Goal: Task Accomplishment & Management: Manage account settings

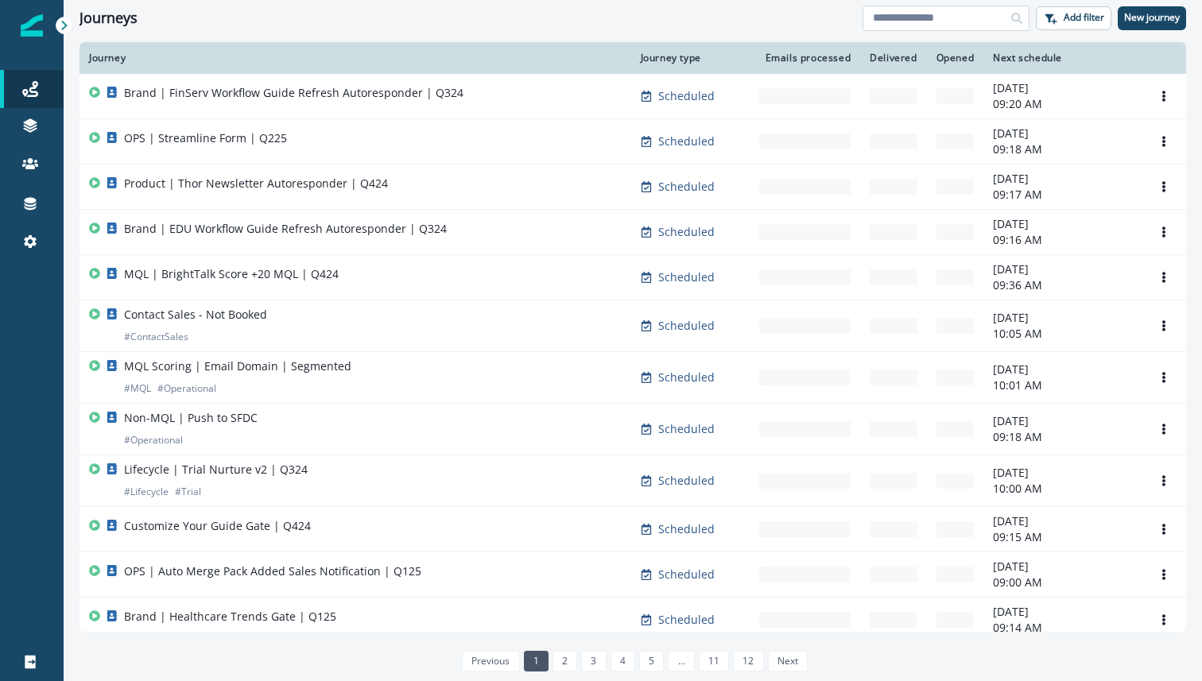
click at [889, 21] on input at bounding box center [946, 18] width 167 height 25
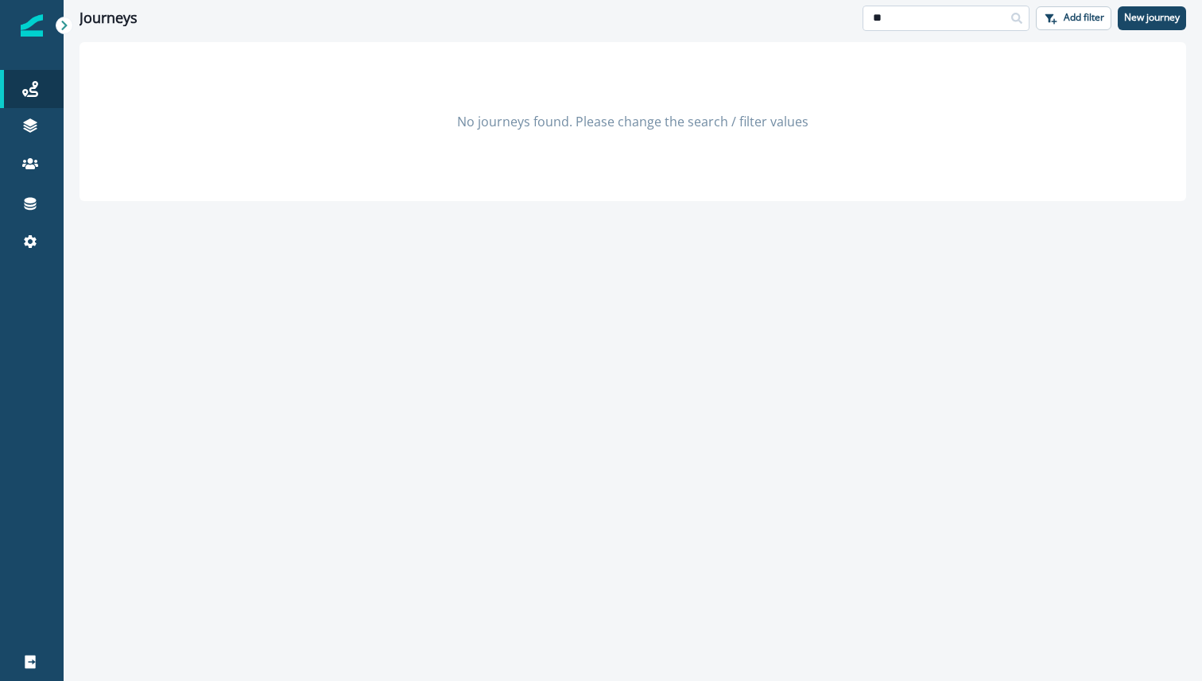
type input "*"
type input "***"
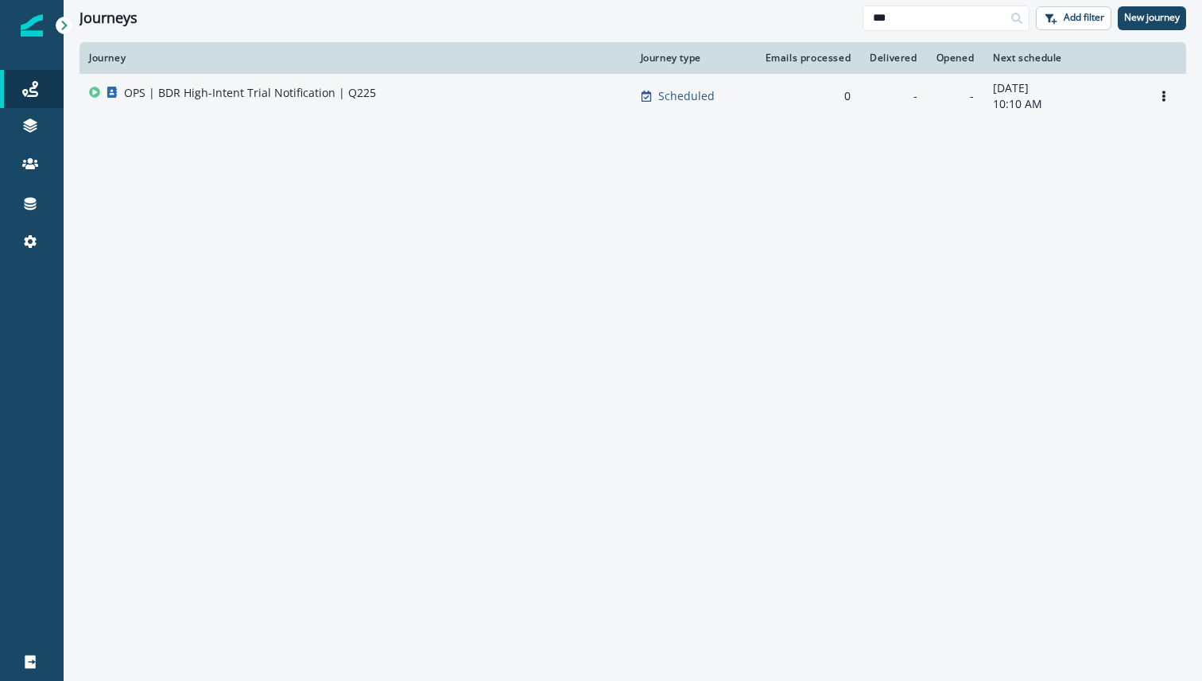
click at [261, 103] on div "OPS | BDR High-Intent Trial Notification | Q225" at bounding box center [250, 96] width 252 height 22
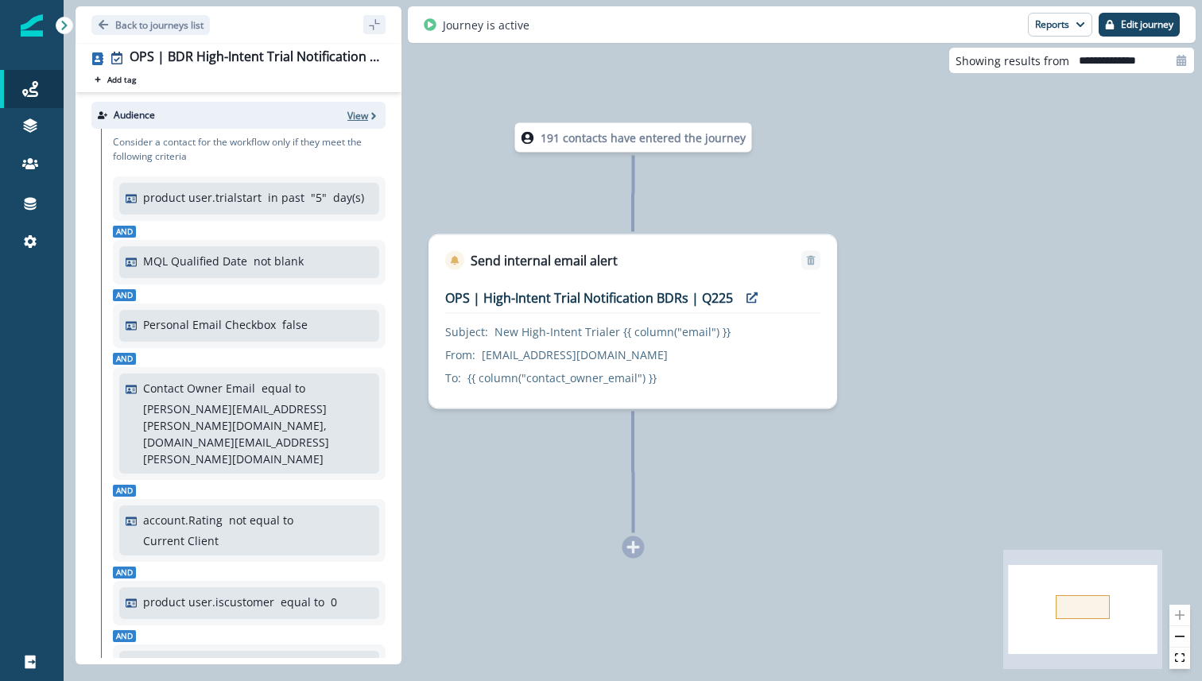
click at [364, 114] on p "View" at bounding box center [357, 116] width 21 height 14
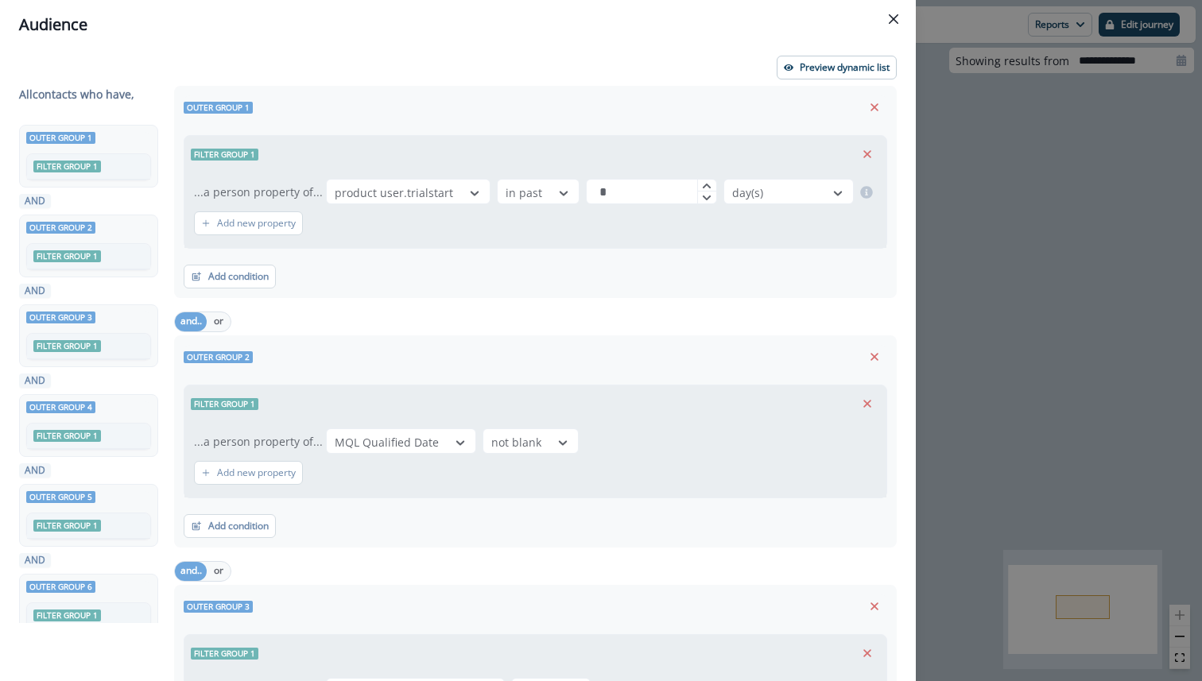
click at [995, 145] on div "Audience Preview dynamic list All contact s who have, Outer group 1 Filter grou…" at bounding box center [601, 340] width 1202 height 681
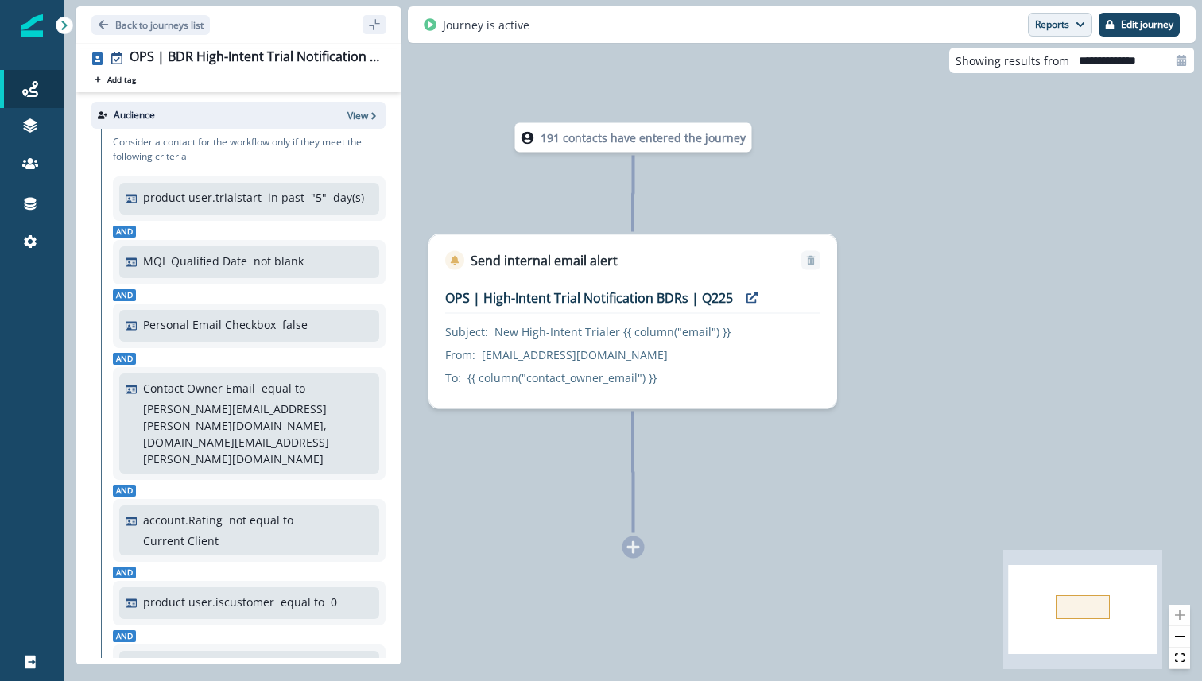
click at [1053, 29] on button "Reports" at bounding box center [1060, 25] width 64 height 24
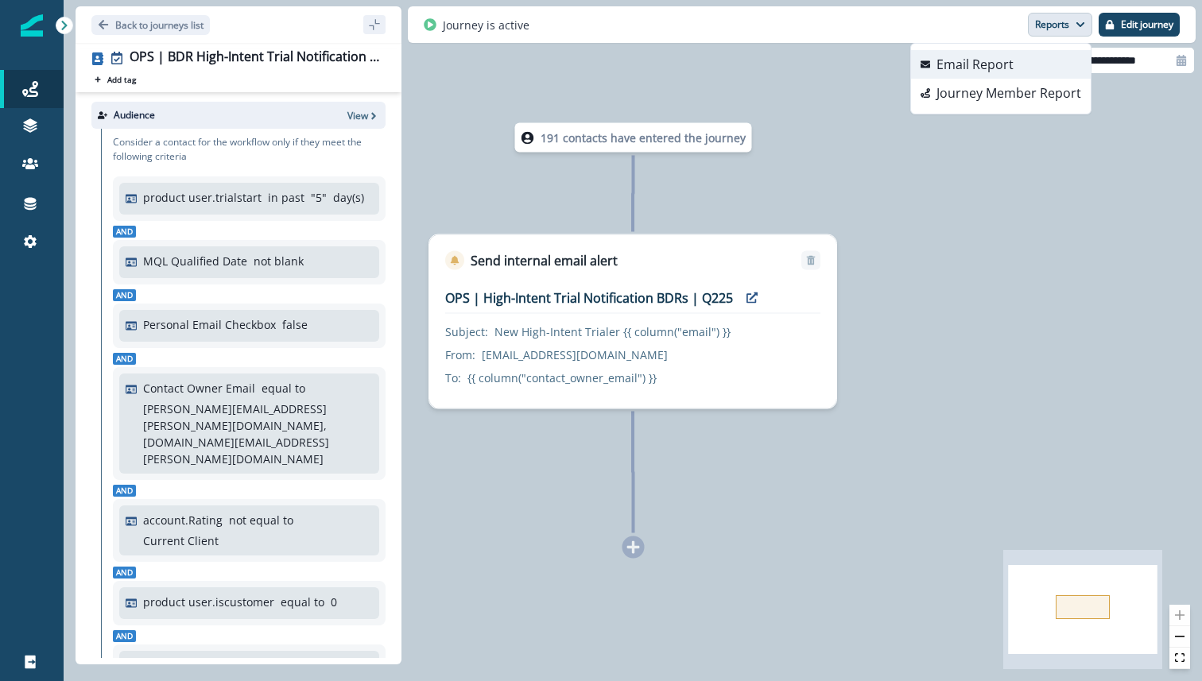
click at [1021, 67] on button "Email Report" at bounding box center [1001, 64] width 180 height 29
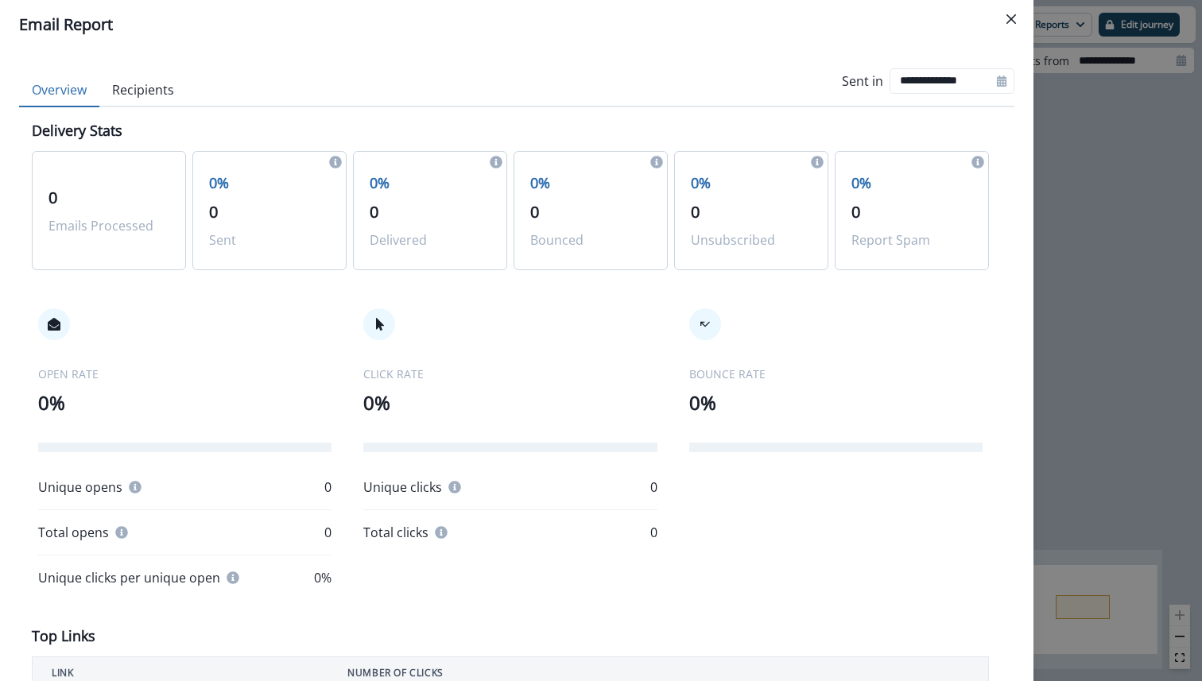
click at [1090, 219] on div "**********" at bounding box center [601, 340] width 1202 height 681
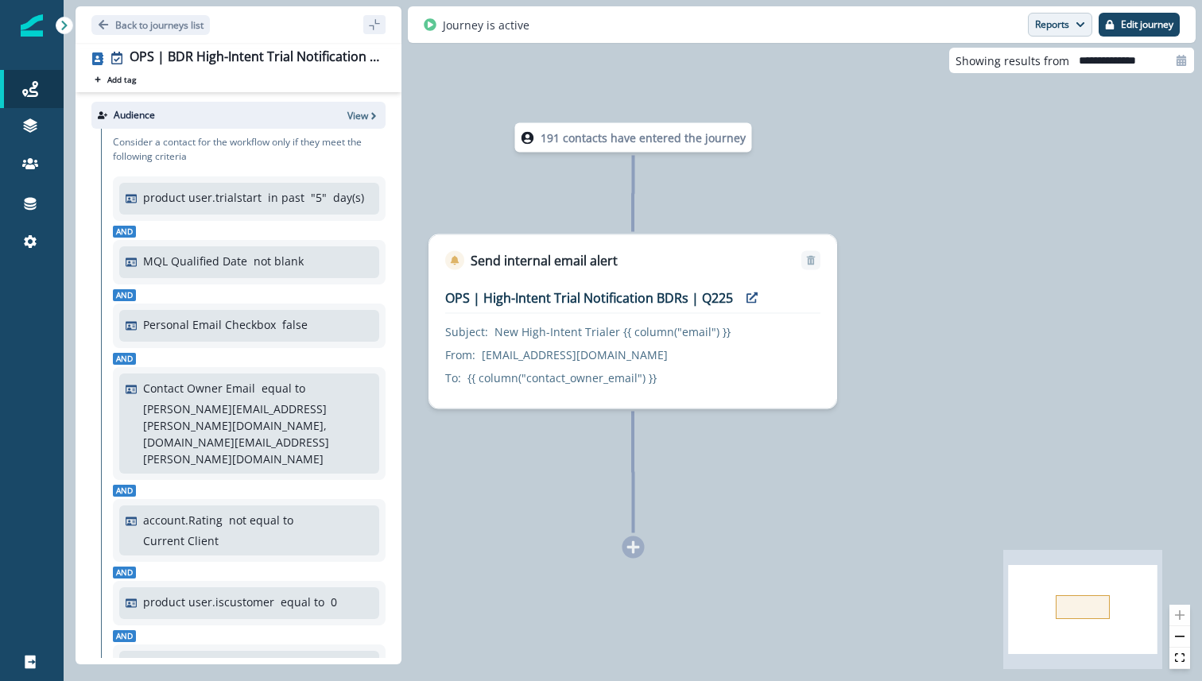
click at [1037, 26] on button "Reports" at bounding box center [1060, 25] width 64 height 24
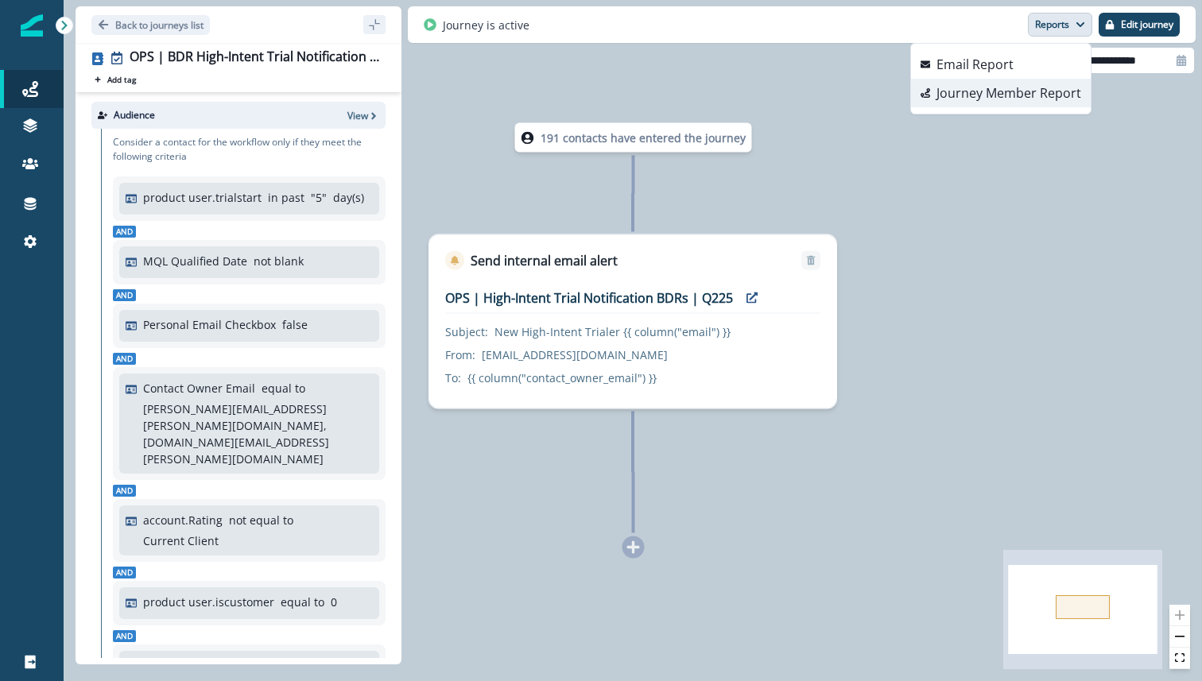
click at [1022, 95] on p "Journey Member Report" at bounding box center [1008, 92] width 145 height 19
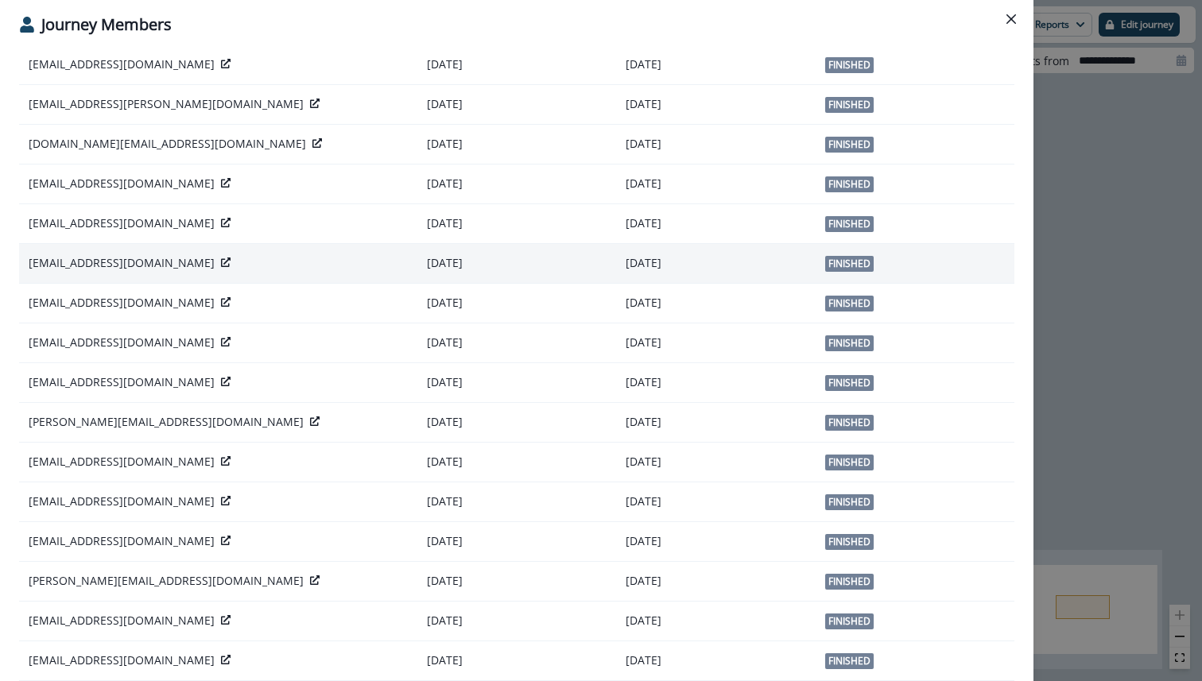
scroll to position [767, 0]
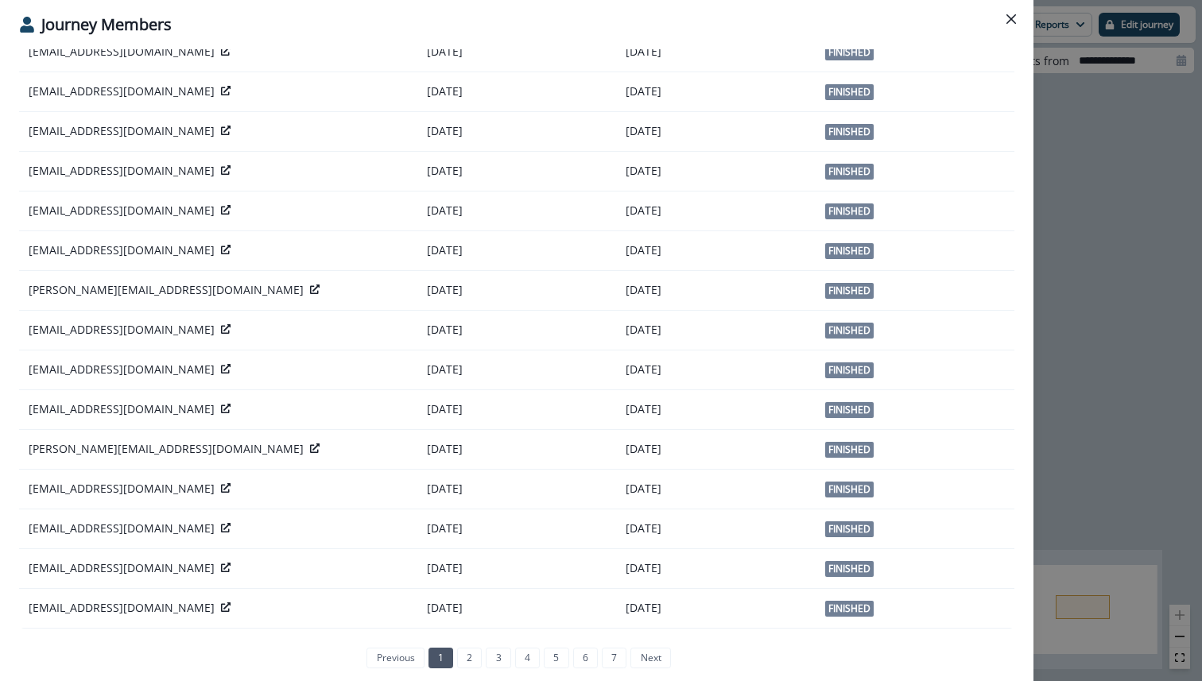
click at [1059, 328] on div "**********" at bounding box center [601, 340] width 1202 height 681
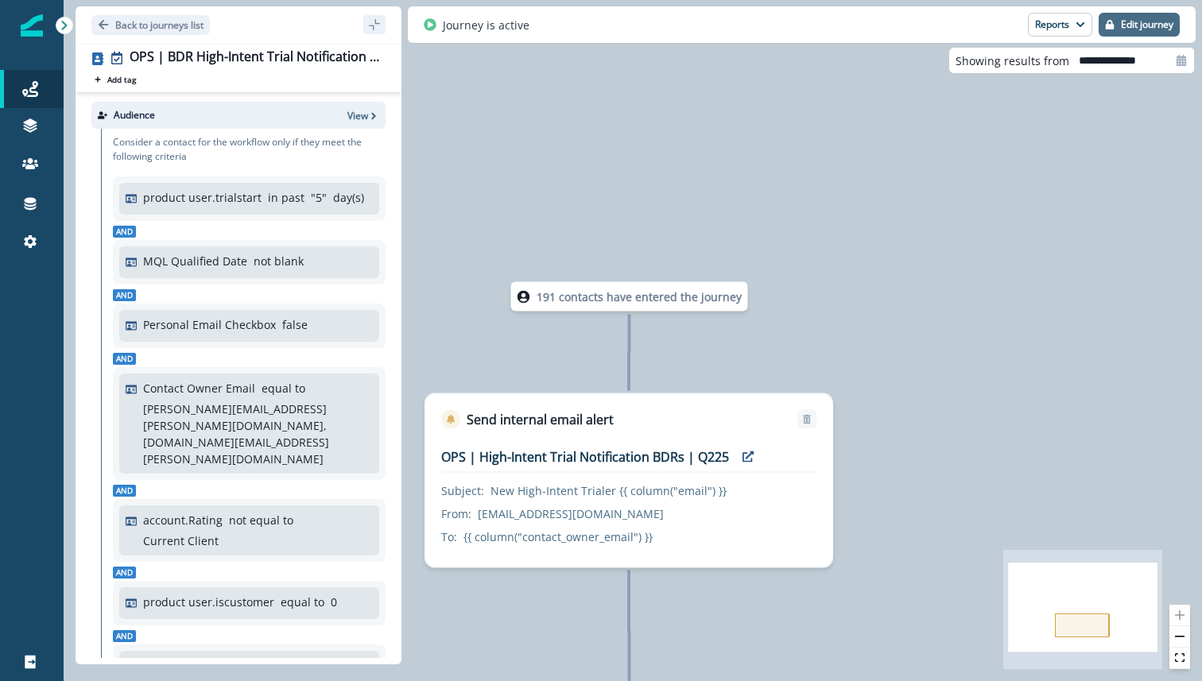
click at [1132, 29] on p "Edit journey" at bounding box center [1147, 24] width 52 height 11
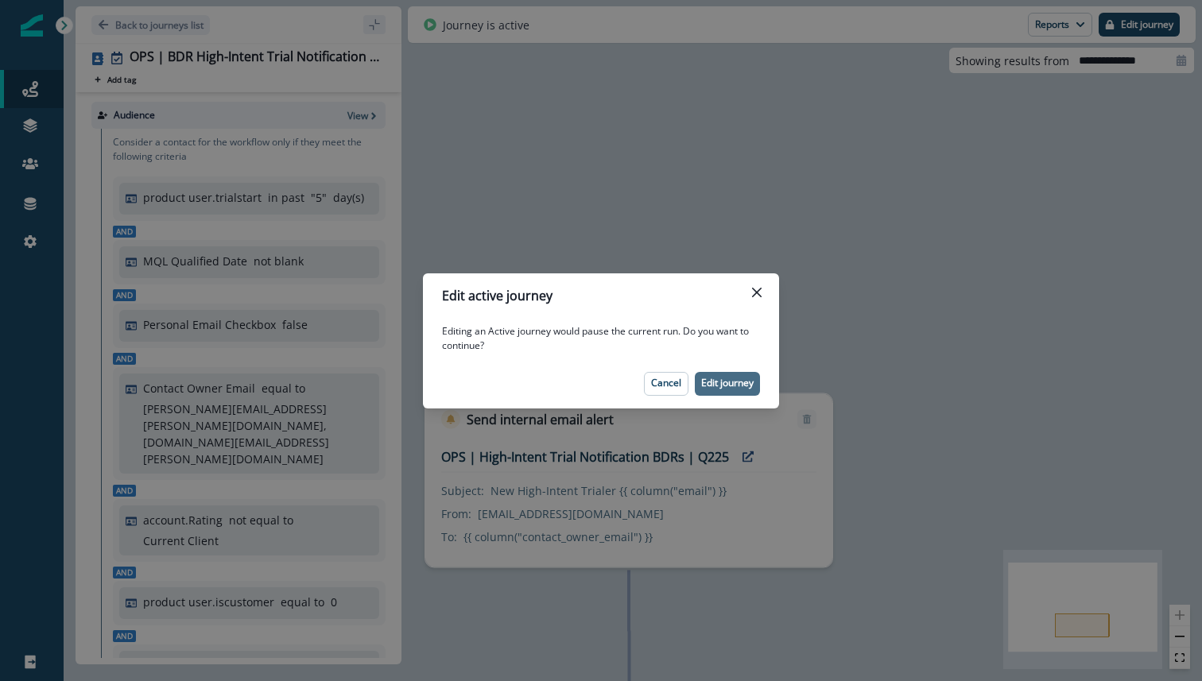
click at [746, 384] on p "Edit journey" at bounding box center [727, 383] width 52 height 11
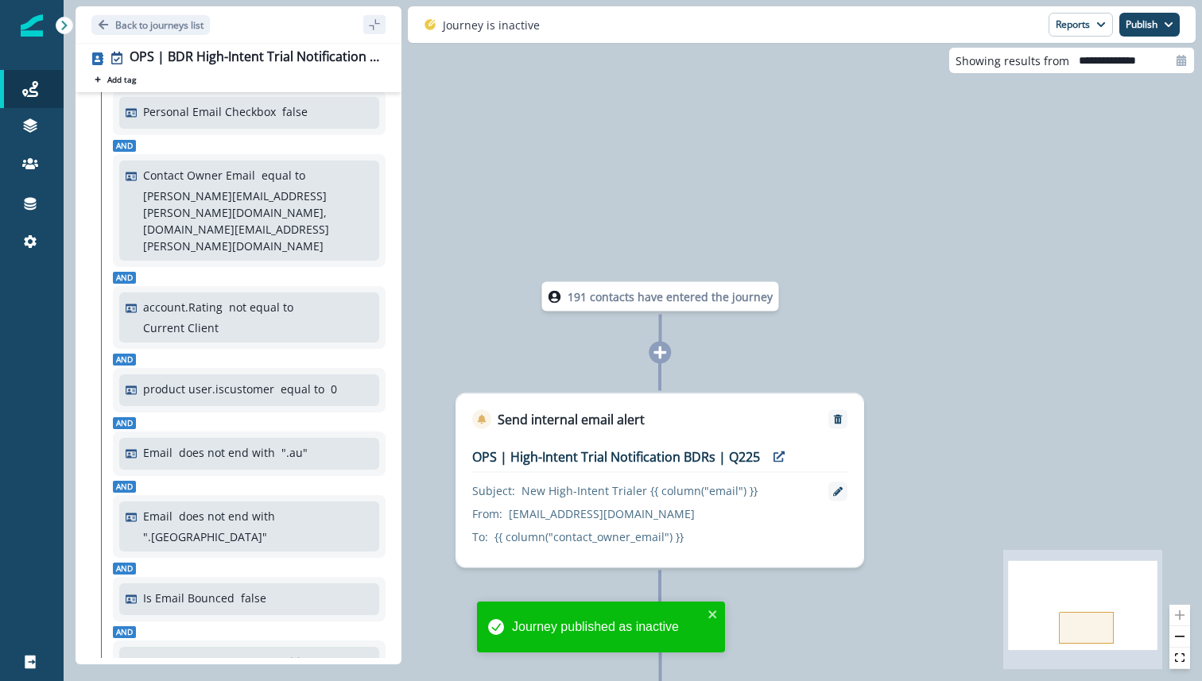
scroll to position [0, 0]
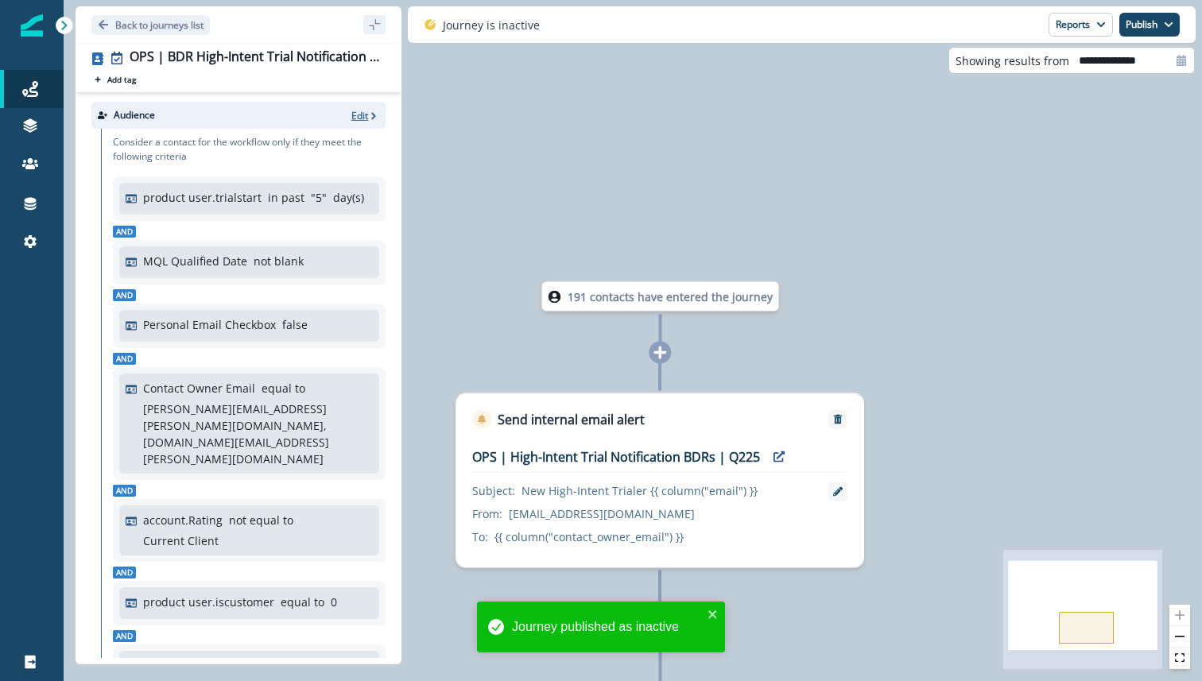
click at [358, 114] on p "Edit" at bounding box center [359, 116] width 17 height 14
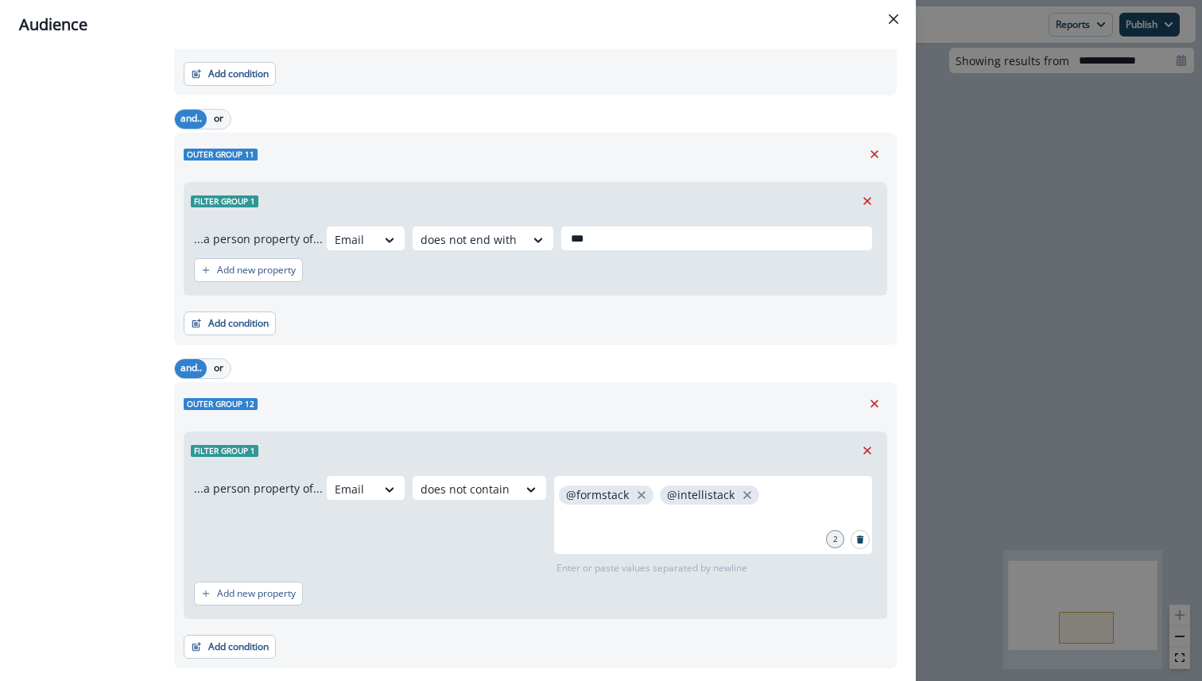
scroll to position [2728, 0]
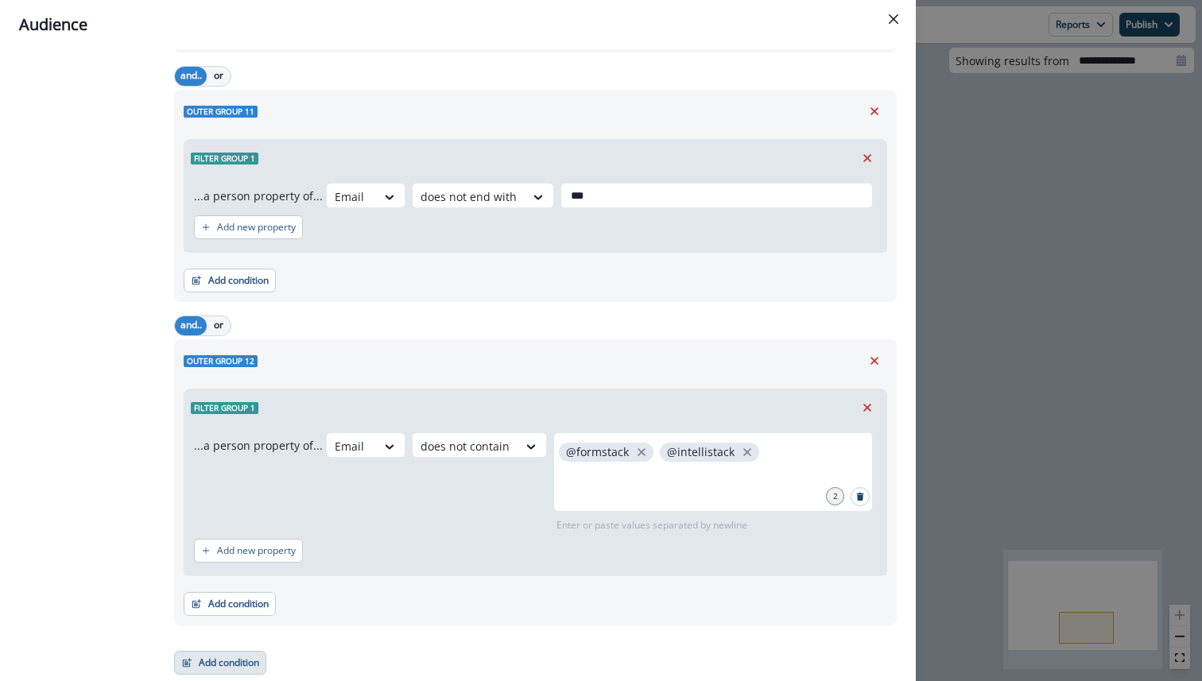
click at [233, 664] on button "Add condition" at bounding box center [220, 663] width 92 height 24
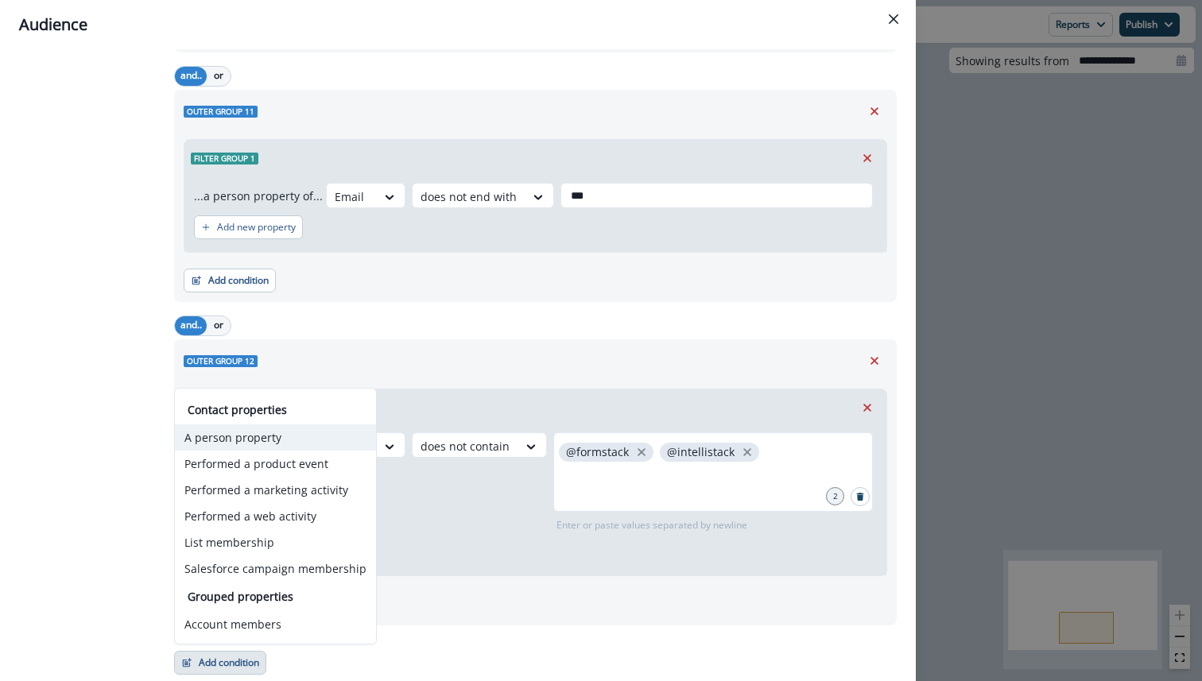
click at [262, 436] on button "A person property" at bounding box center [275, 437] width 201 height 26
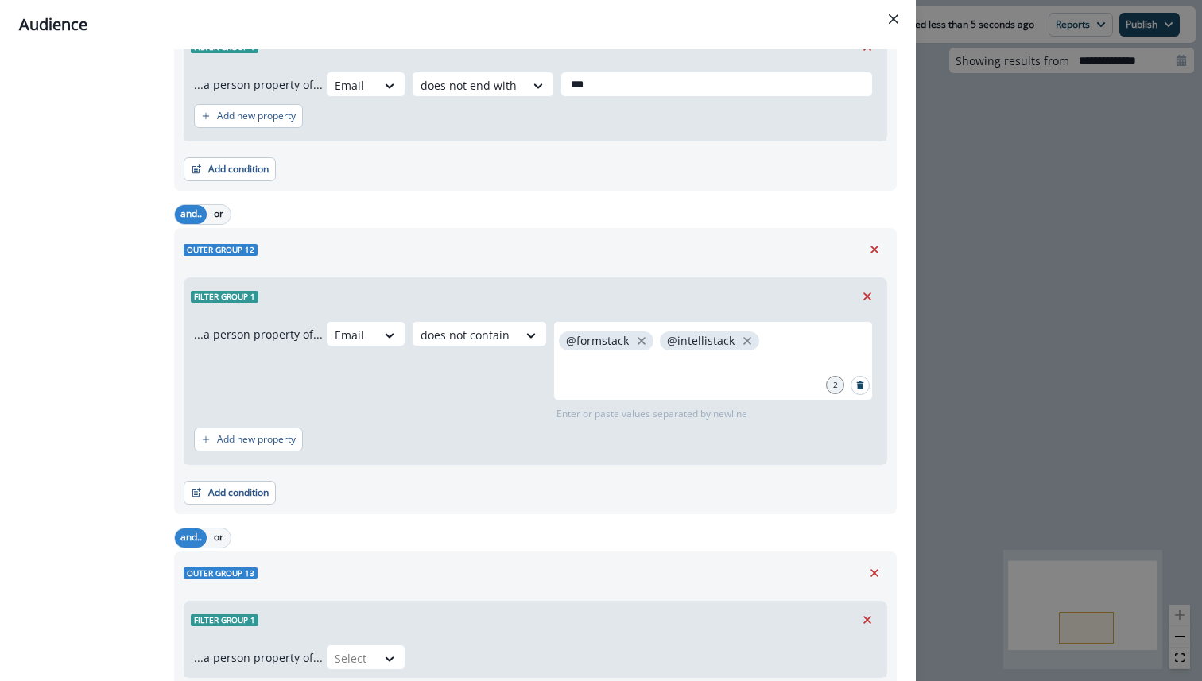
scroll to position [2941, 0]
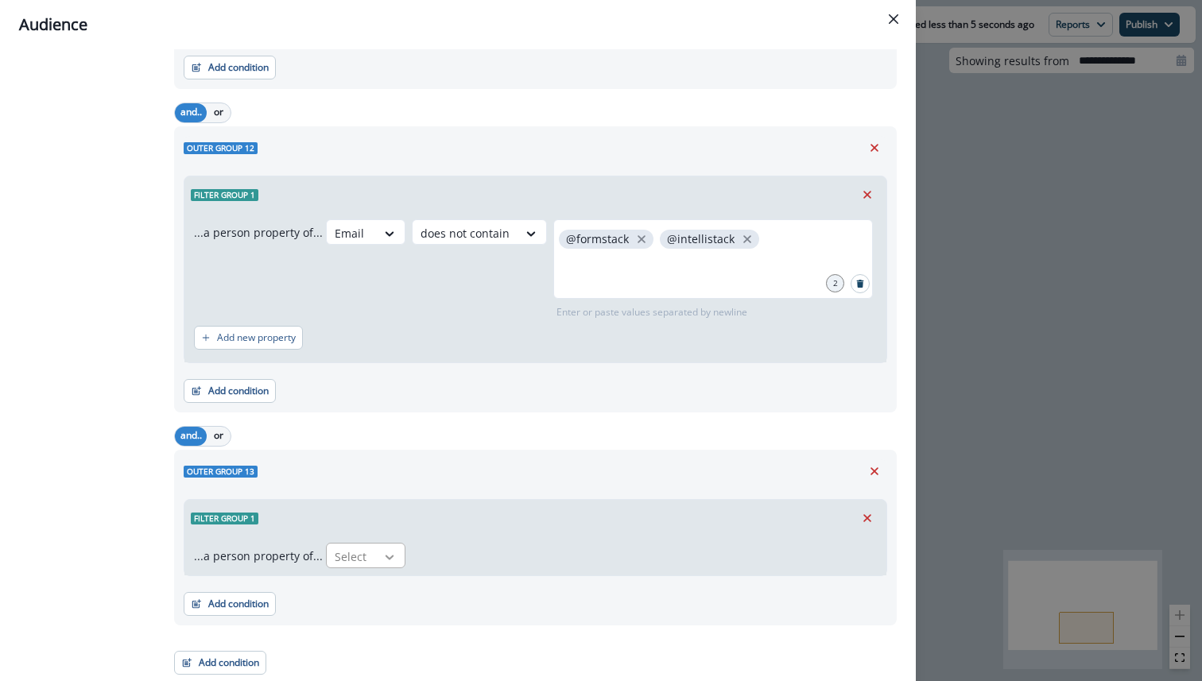
click at [377, 555] on div at bounding box center [389, 557] width 27 height 16
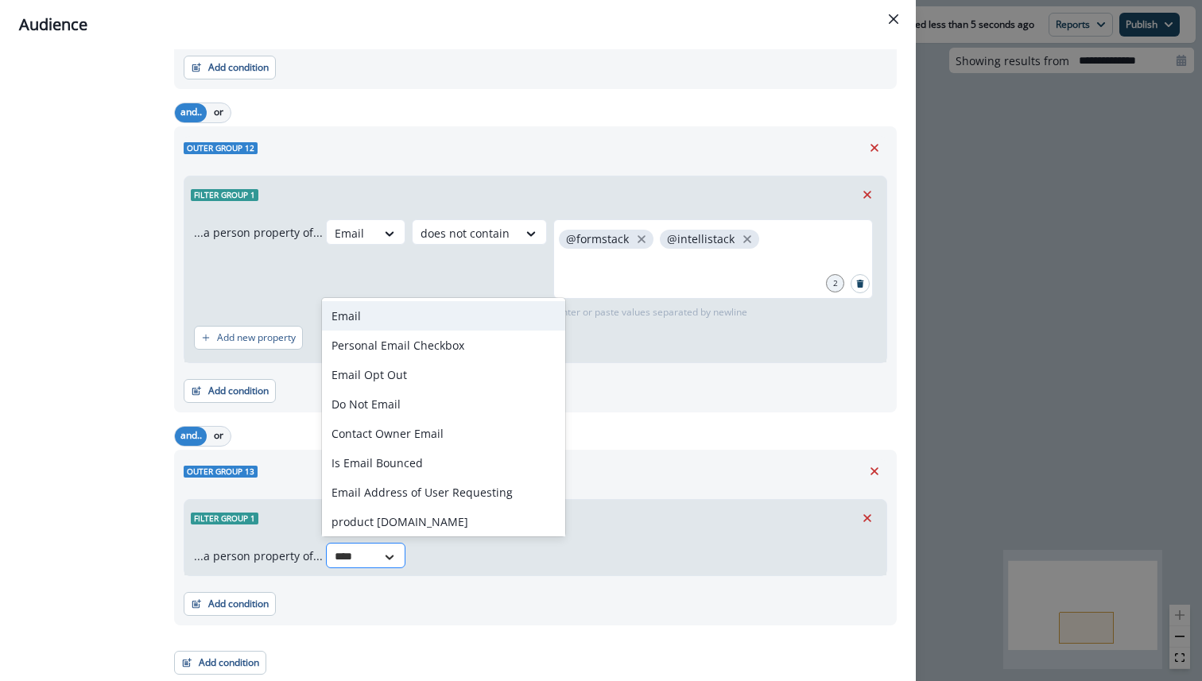
type input "*****"
click at [382, 312] on div "Email" at bounding box center [443, 315] width 243 height 29
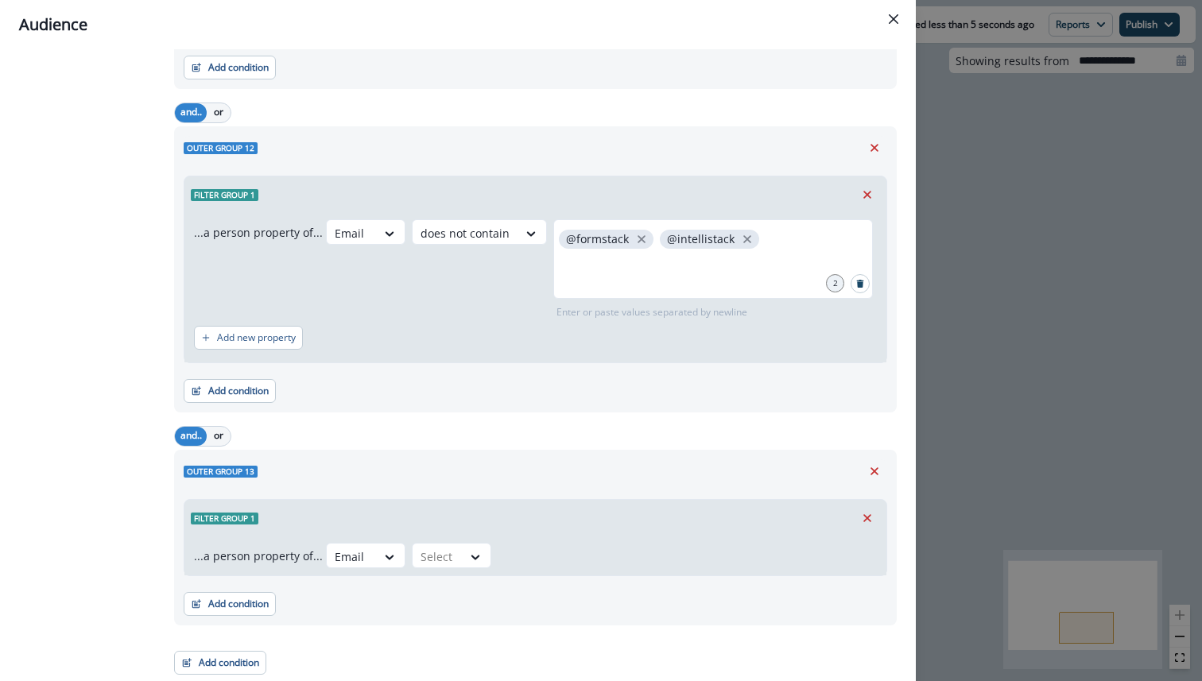
click at [474, 577] on div "Add condition Contact properties A person property Performed a product event Pe…" at bounding box center [536, 596] width 704 height 40
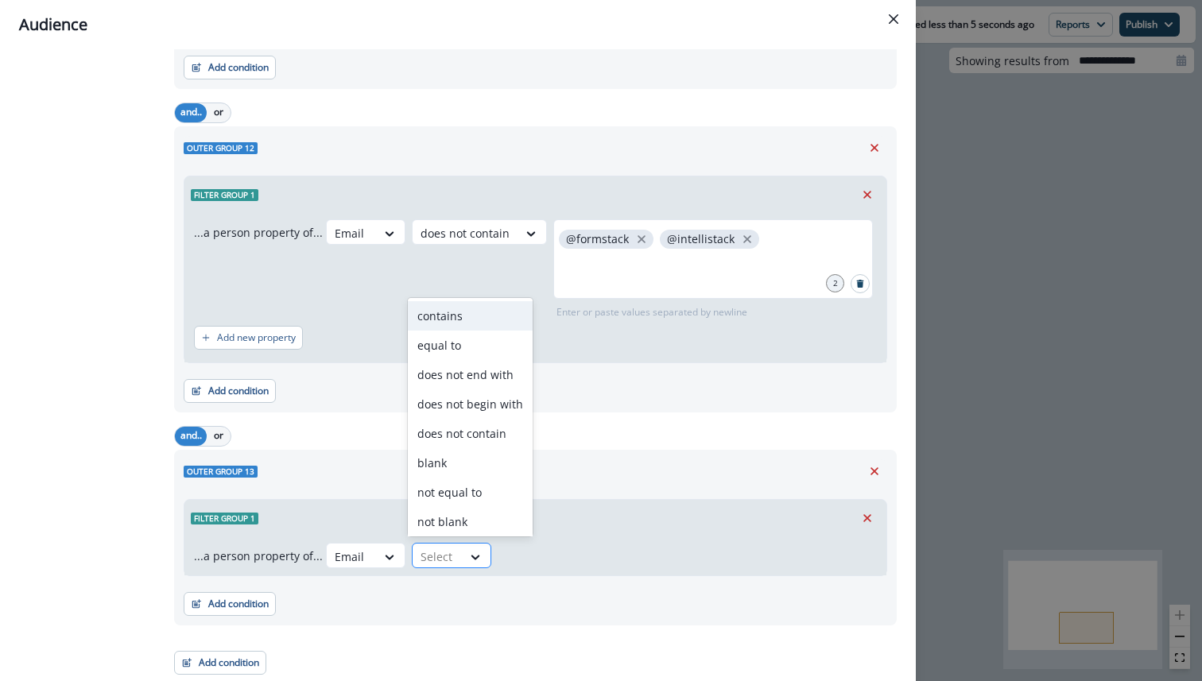
click at [448, 557] on div at bounding box center [437, 557] width 33 height 20
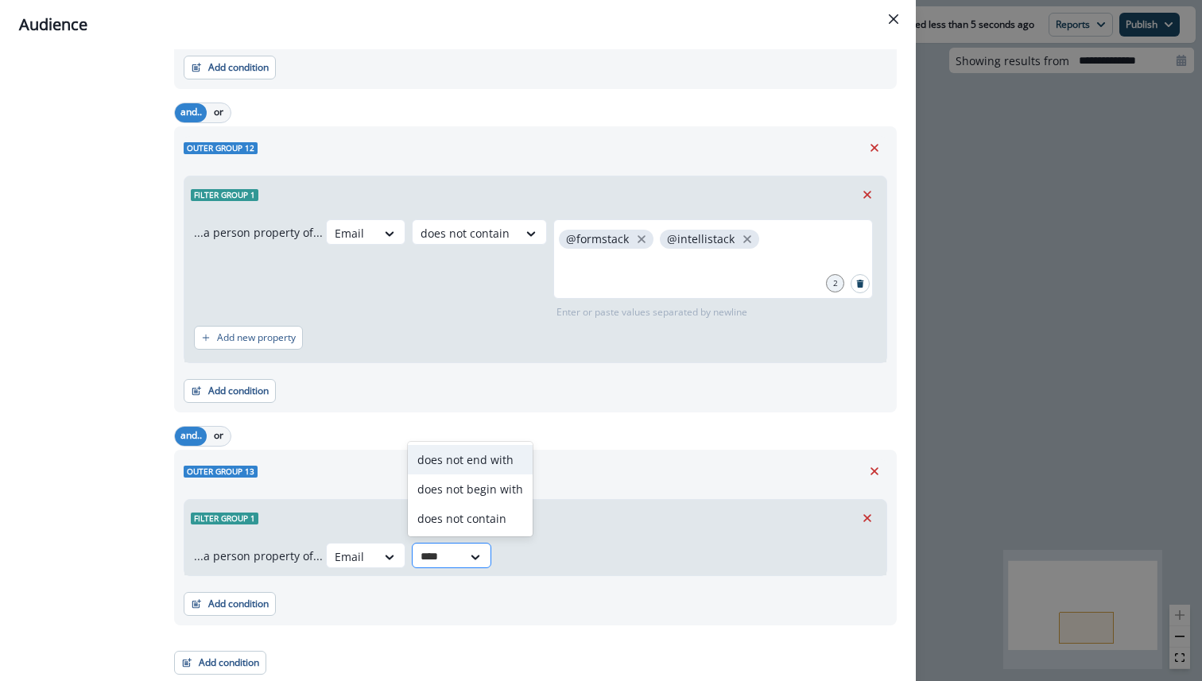
type input "****"
click at [465, 521] on div "does not contain" at bounding box center [470, 518] width 125 height 29
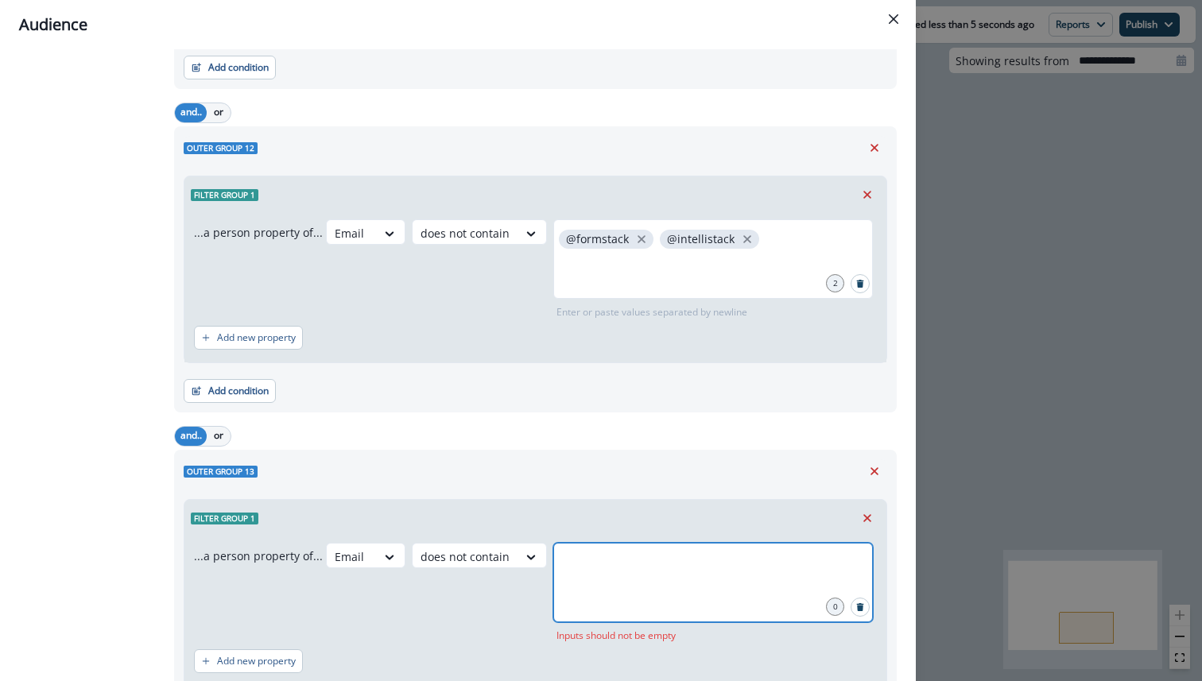
click at [586, 566] on input "text" at bounding box center [713, 563] width 315 height 32
type input "*****"
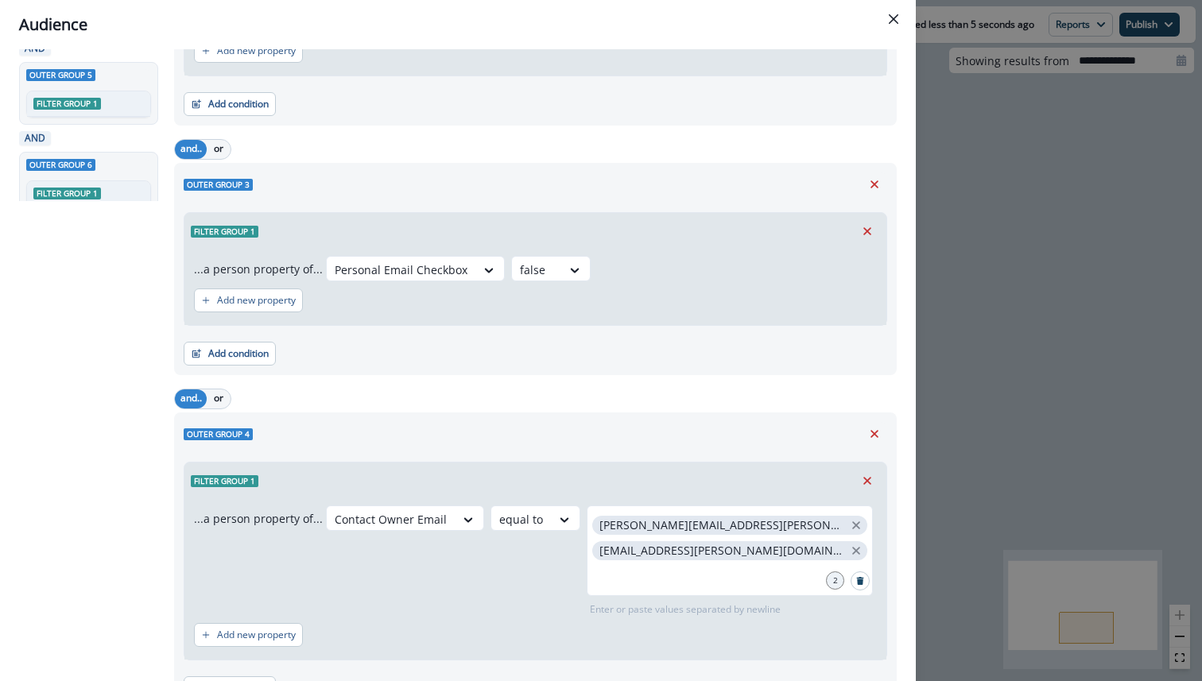
scroll to position [0, 0]
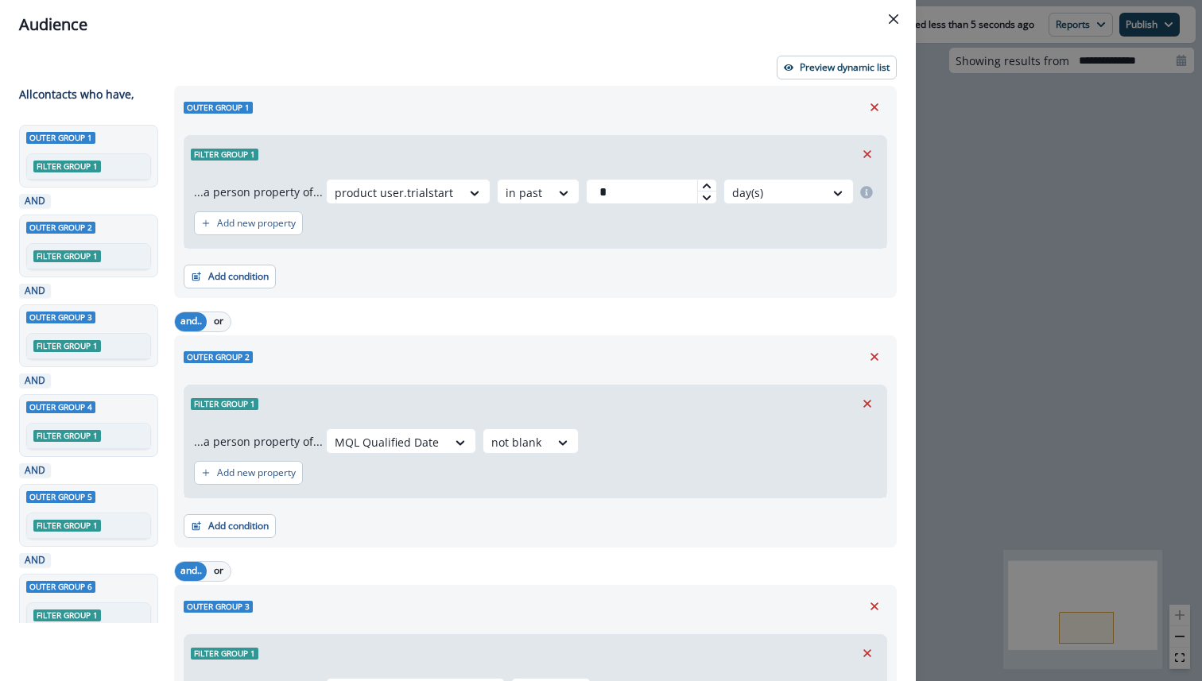
click at [1109, 301] on div "Audience Preview dynamic list All contact s who have, Outer group 1 Filter grou…" at bounding box center [601, 340] width 1202 height 681
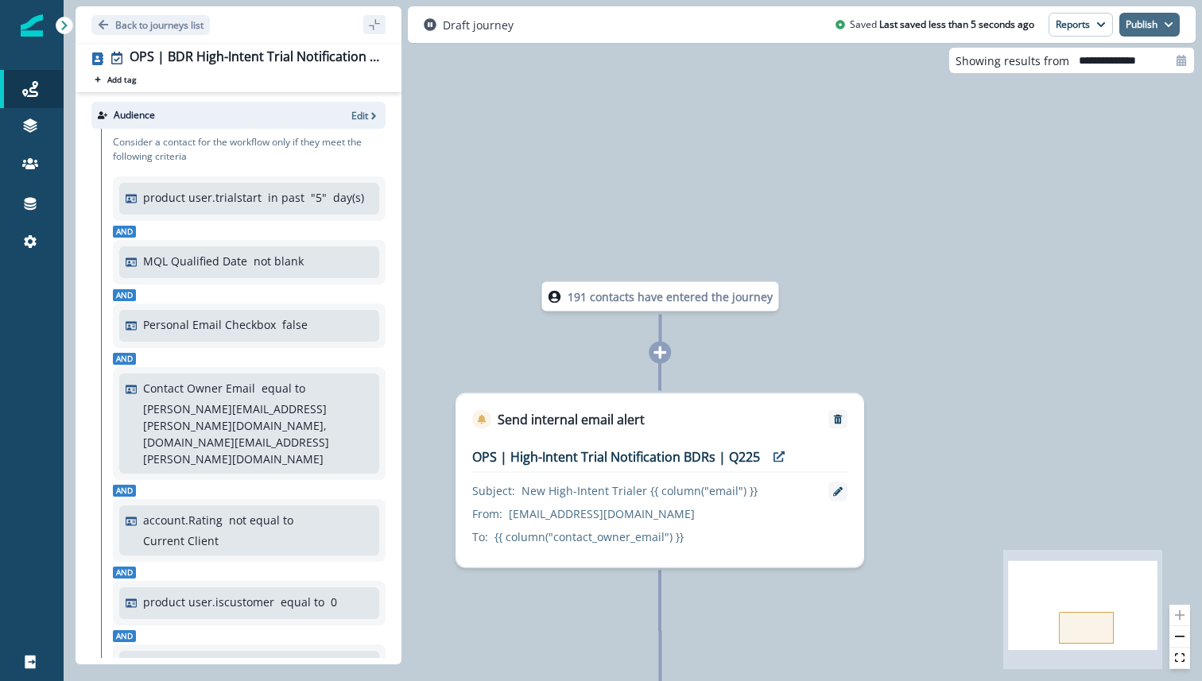
click at [1153, 28] on button "Publish" at bounding box center [1149, 25] width 60 height 24
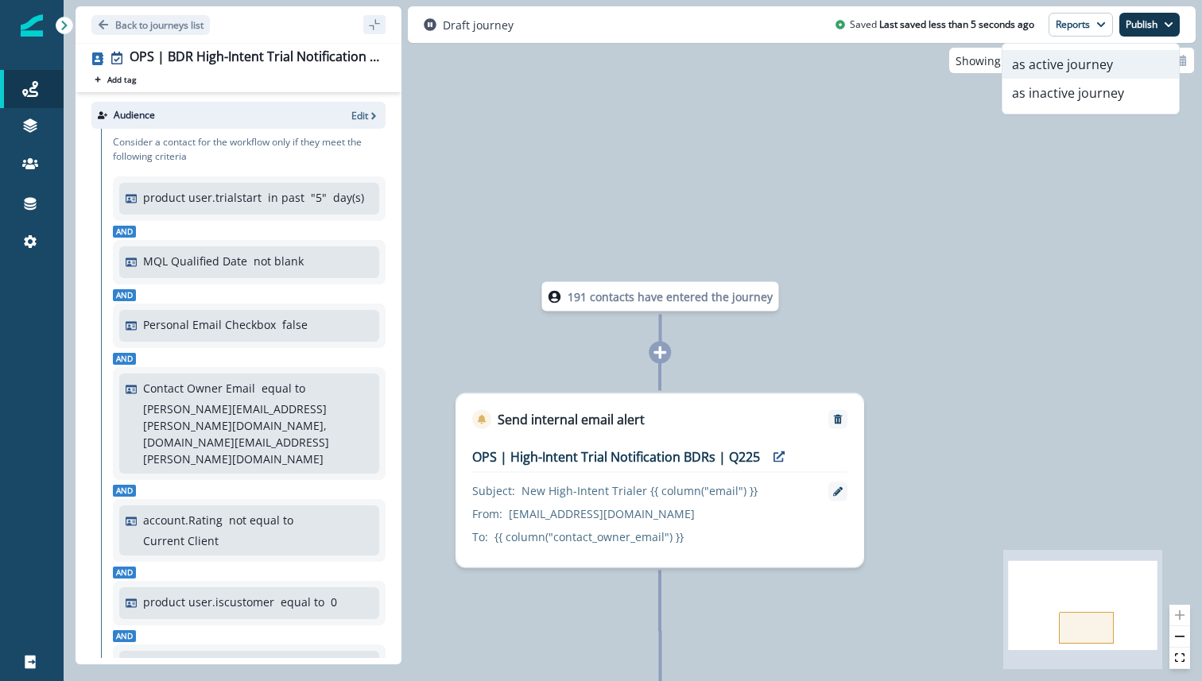
click at [1118, 66] on button "as active journey" at bounding box center [1090, 64] width 176 height 29
